Goal: Feedback & Contribution: Submit feedback/report problem

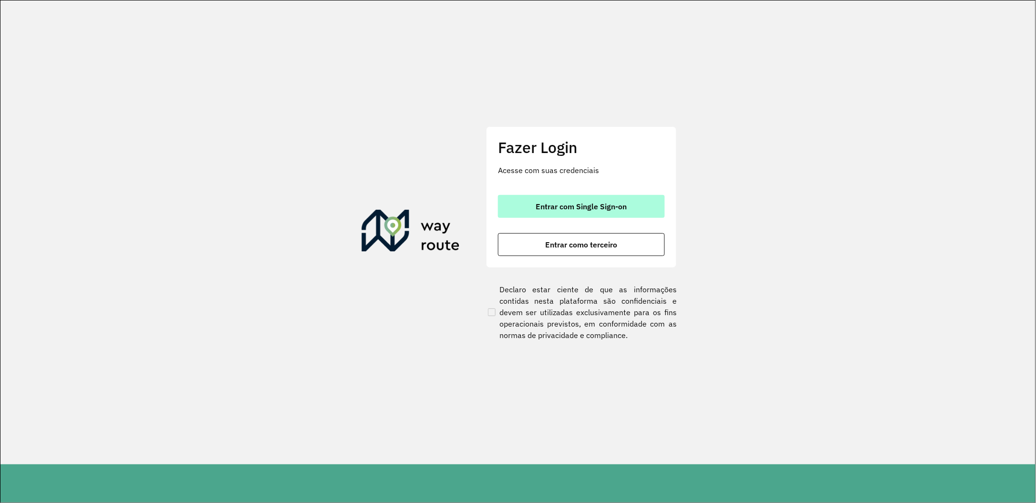
click at [614, 199] on button "Entrar com Single Sign-on" at bounding box center [581, 206] width 167 height 23
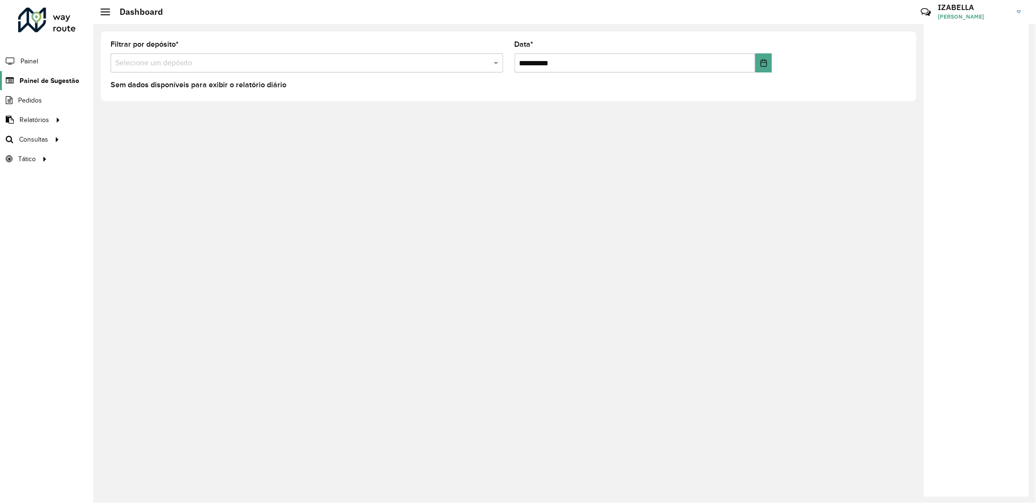
click at [46, 81] on span "Painel de Sugestão" at bounding box center [50, 81] width 60 height 10
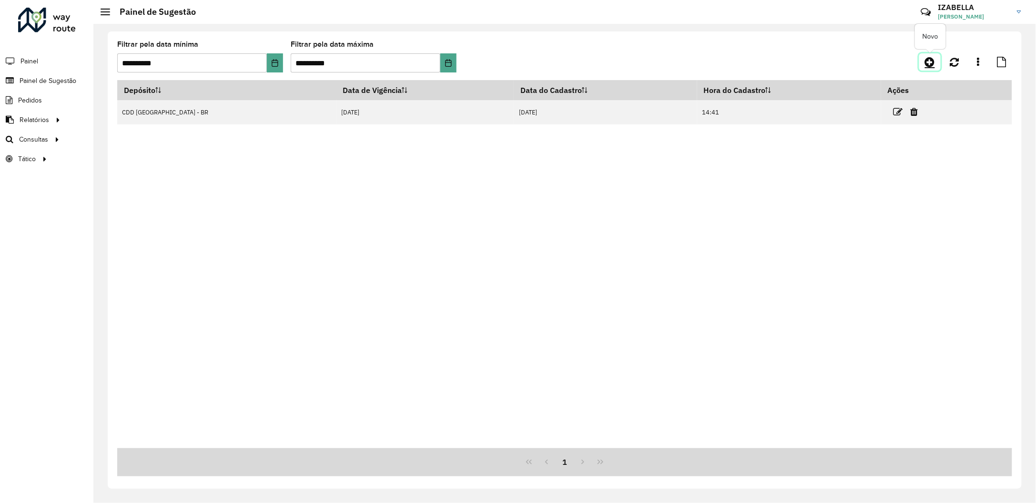
click at [924, 61] on link at bounding box center [929, 61] width 21 height 17
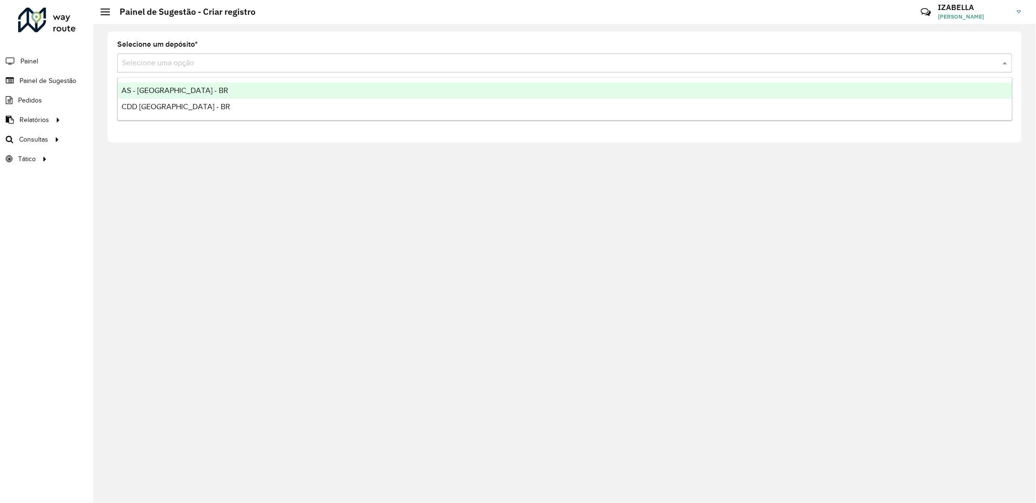
click at [179, 64] on input "text" at bounding box center [555, 63] width 866 height 11
click at [173, 87] on span "AS - [GEOGRAPHIC_DATA] - BR" at bounding box center [175, 90] width 107 height 8
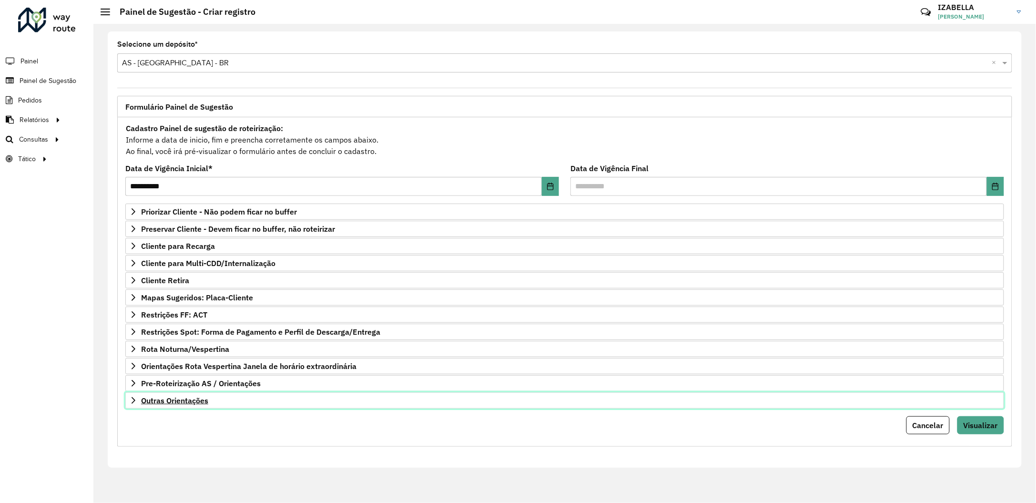
click at [662, 402] on link "Outras Orientações" at bounding box center [564, 400] width 879 height 16
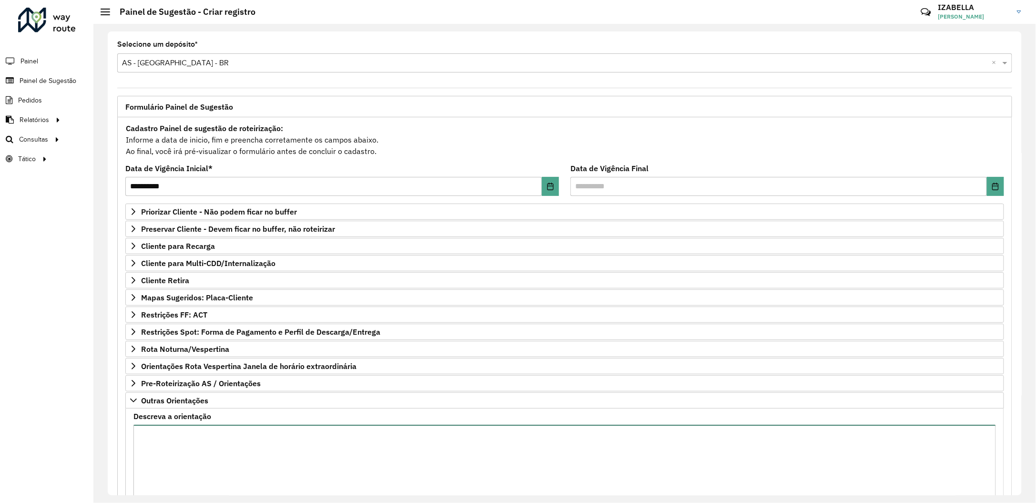
click at [660, 447] on textarea "Descreva a orientação" at bounding box center [564, 465] width 863 height 81
paste textarea "**********"
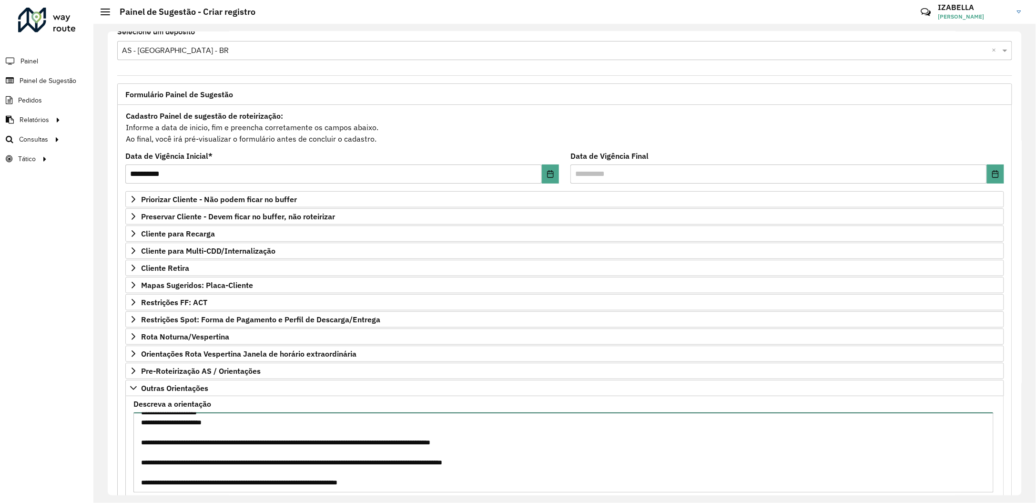
scroll to position [84, 0]
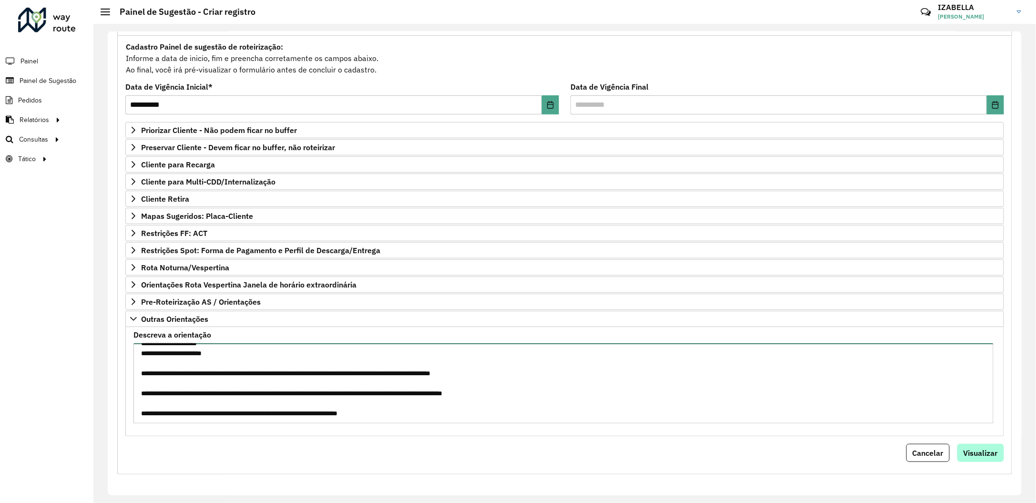
type textarea "**********"
click at [982, 448] on span "Visualizar" at bounding box center [981, 453] width 34 height 10
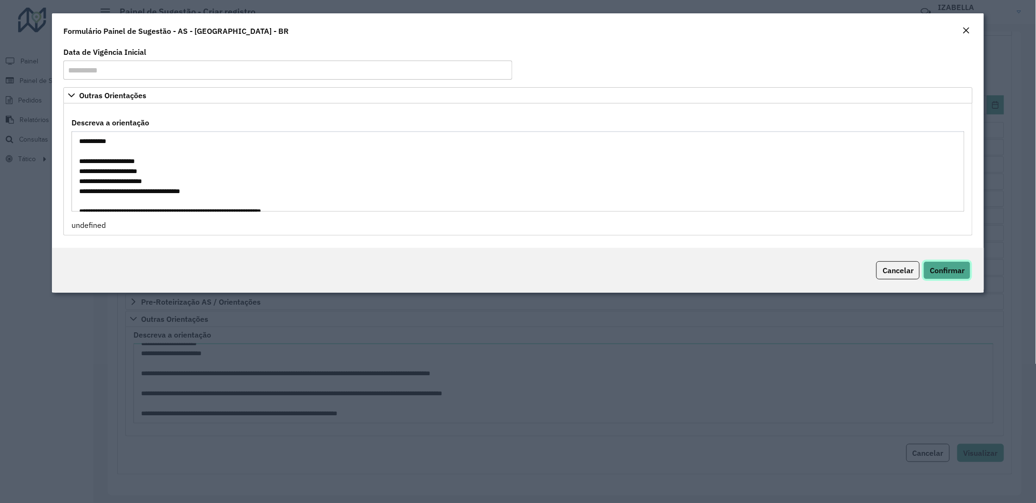
click at [946, 271] on span "Confirmar" at bounding box center [947, 270] width 35 height 10
